Goal: Register for event/course

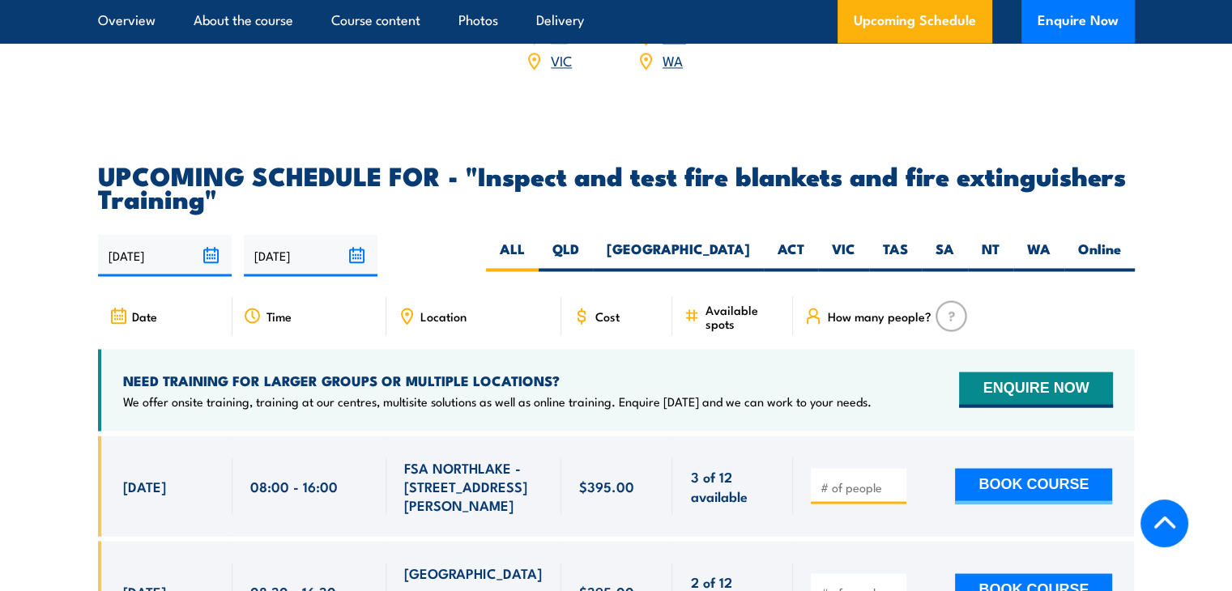
scroll to position [2951, 0]
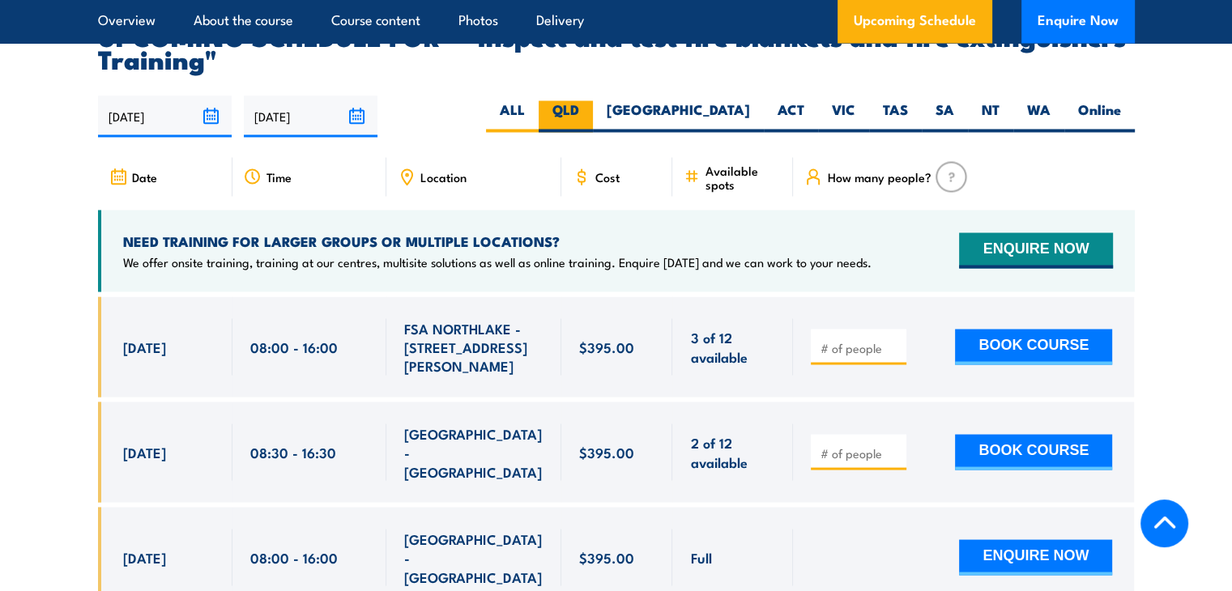
click at [593, 132] on label "QLD" at bounding box center [565, 116] width 54 height 32
click at [590, 111] on input "QLD" at bounding box center [584, 105] width 11 height 11
radio input "true"
